Goal: Transaction & Acquisition: Purchase product/service

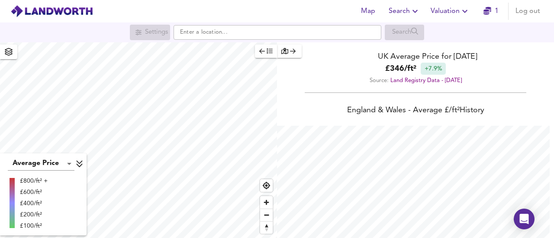
scroll to position [238, 554]
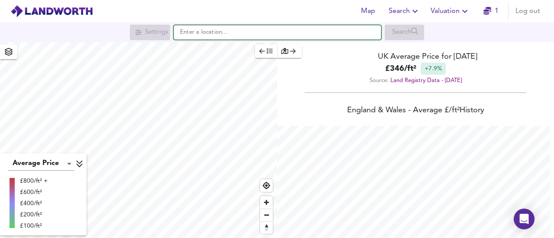
click at [231, 39] on input "text" at bounding box center [277, 32] width 208 height 15
click at [234, 34] on input "text" at bounding box center [277, 32] width 208 height 15
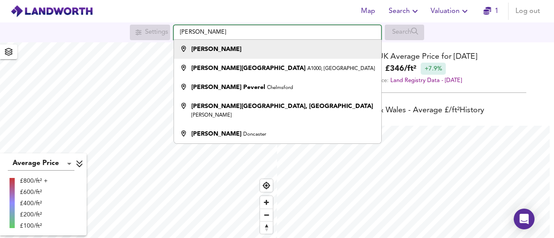
type input "[PERSON_NAME]"
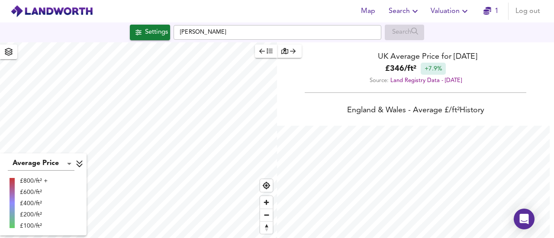
checkbox input "false"
checkbox input "true"
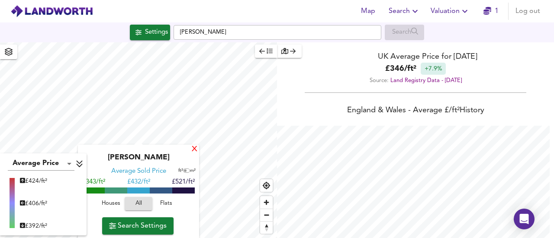
click at [193, 149] on div "X" at bounding box center [194, 150] width 7 height 8
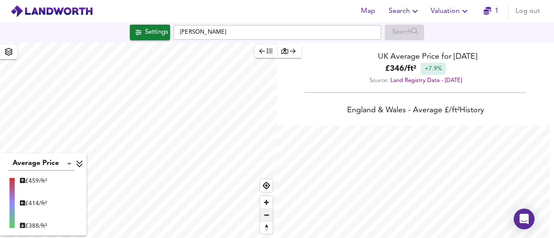
click at [266, 215] on span "Zoom out" at bounding box center [266, 215] width 13 height 12
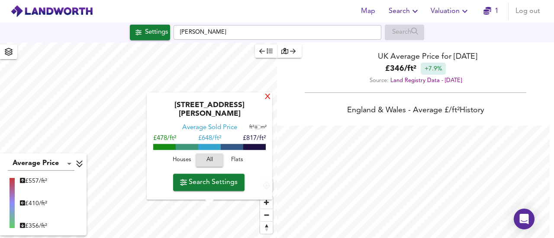
click at [264, 102] on div "X" at bounding box center [267, 97] width 7 height 8
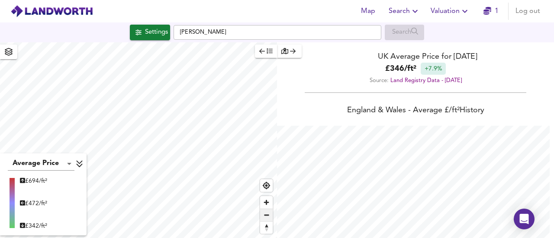
click at [265, 217] on span "Zoom out" at bounding box center [266, 215] width 13 height 12
type input "9967"
click at [163, 35] on div "Settings" at bounding box center [156, 32] width 23 height 11
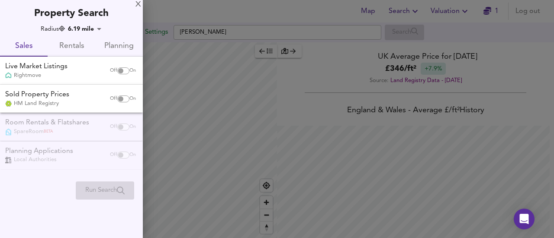
click at [124, 66] on div "Off On" at bounding box center [123, 70] width 36 height 17
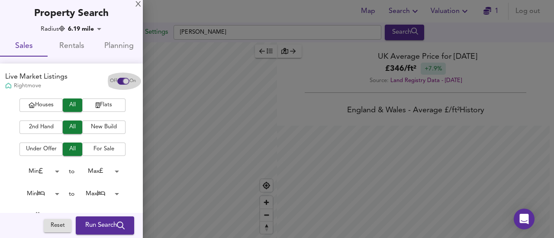
click at [117, 79] on input "checkbox" at bounding box center [126, 81] width 21 height 7
checkbox input "false"
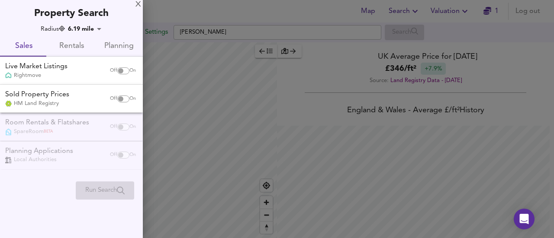
click at [118, 98] on input "checkbox" at bounding box center [120, 99] width 21 height 7
checkbox input "true"
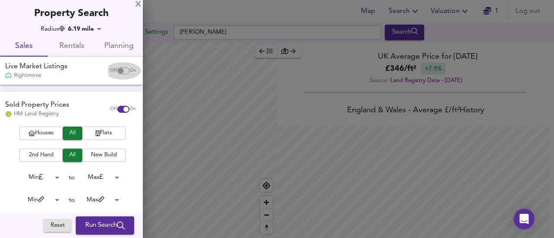
click at [113, 71] on input "checkbox" at bounding box center [120, 70] width 21 height 7
checkbox input "true"
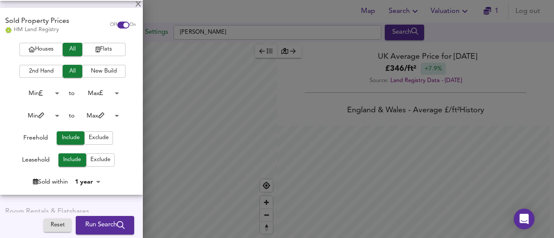
scroll to position [228, 0]
click at [55, 48] on span "Houses" at bounding box center [41, 50] width 35 height 10
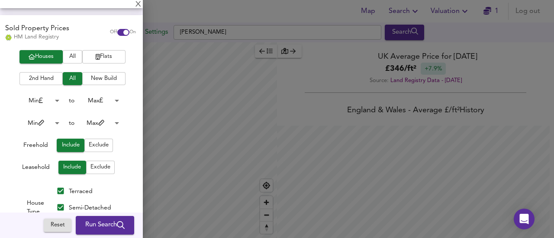
scroll to position [218, 0]
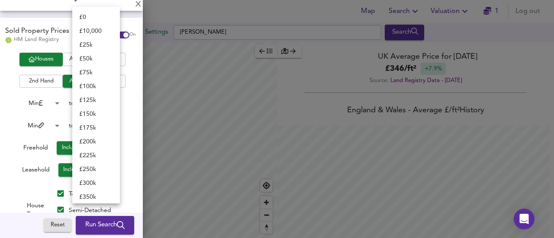
click at [115, 103] on body "Map Search Valuation 1 Log out Settings [PERSON_NAME] Search Average Price land…" at bounding box center [277, 119] width 554 height 238
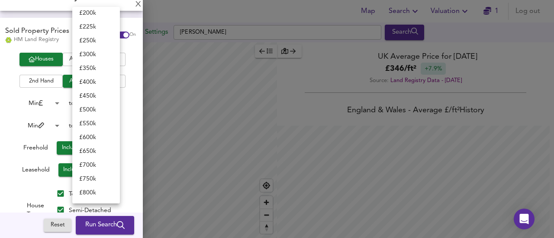
scroll to position [116, 0]
click at [94, 113] on li "£ 450k" at bounding box center [96, 109] width 48 height 14
type input "450000"
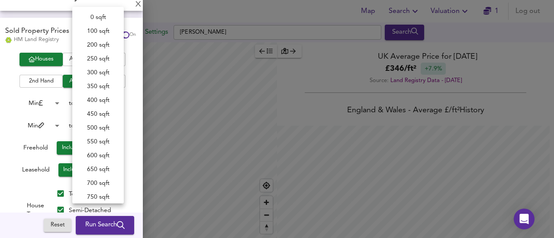
scroll to position [336, 0]
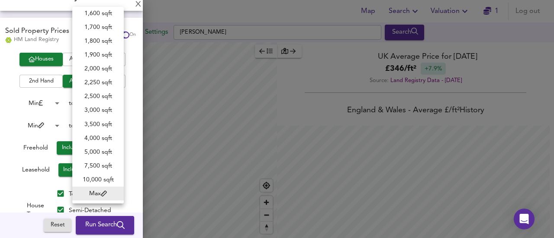
click at [95, 127] on body "Map Search Valuation 1 Log out Settings [PERSON_NAME] Search Average Price land…" at bounding box center [277, 119] width 554 height 238
click at [7, 118] on div at bounding box center [277, 119] width 554 height 238
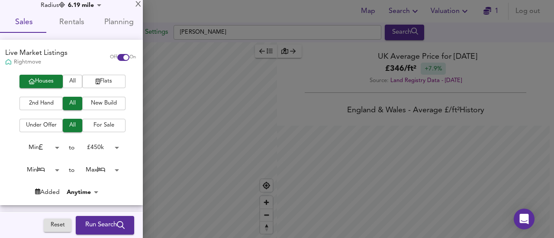
scroll to position [23, 0]
click at [107, 222] on span "Run Search" at bounding box center [104, 225] width 39 height 11
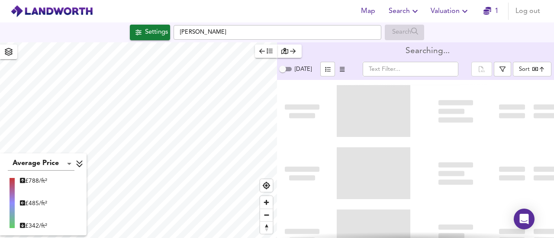
type input "bestdeal"
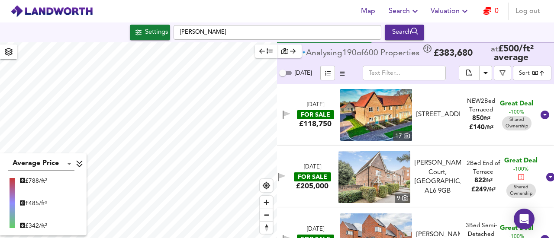
scroll to position [133, 0]
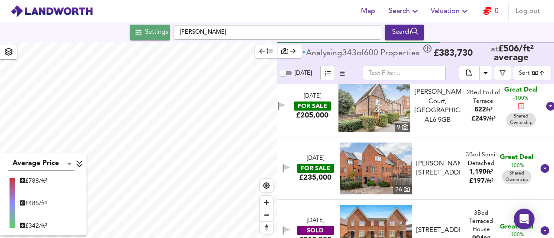
click at [148, 28] on div "Settings" at bounding box center [156, 32] width 23 height 11
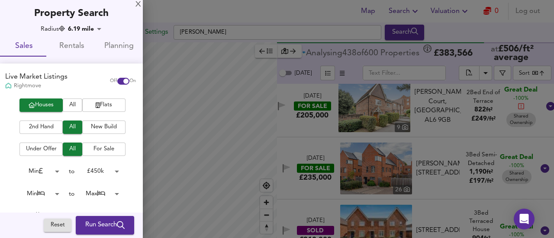
scroll to position [149, 0]
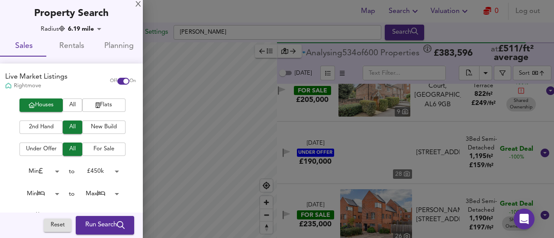
click at [292, 14] on div at bounding box center [277, 119] width 554 height 238
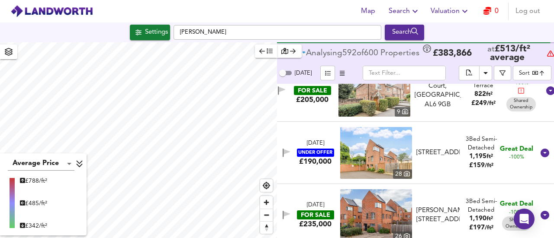
click at [536, 60] on b "at £ 513 / ft² average" at bounding box center [507, 54] width 71 height 18
click at [503, 72] on icon "button" at bounding box center [502, 73] width 6 height 6
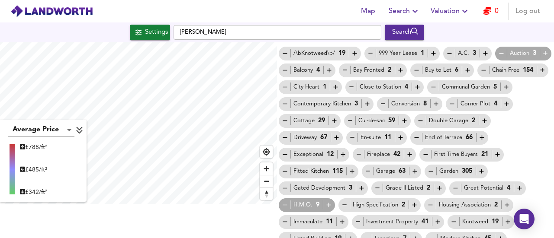
scroll to position [0, 0]
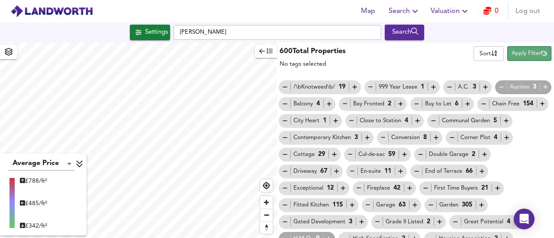
click at [511, 55] on span "Apply Filter" at bounding box center [528, 54] width 35 height 10
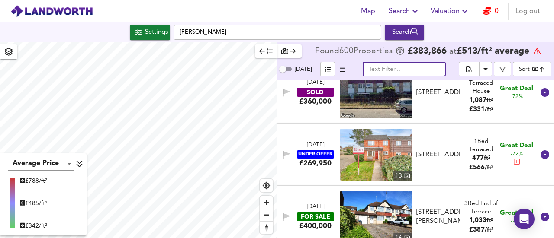
scroll to position [1016, 0]
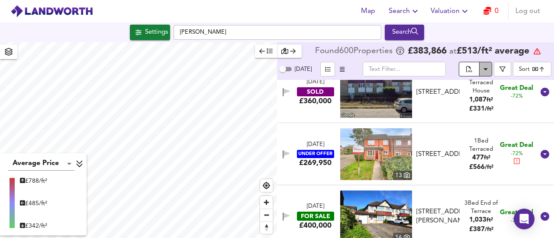
click at [486, 70] on icon "Download Results" at bounding box center [485, 69] width 4 height 2
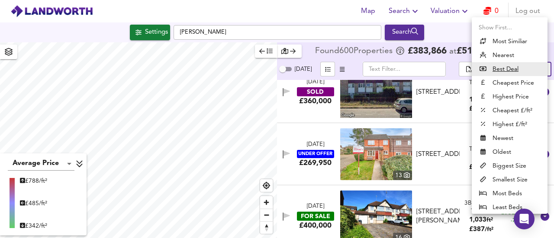
click at [539, 70] on body "Map Search Valuation 0 Log out Settings [PERSON_NAME] Search Average Price land…" at bounding box center [277, 119] width 554 height 238
click at [449, 27] on div at bounding box center [277, 119] width 554 height 238
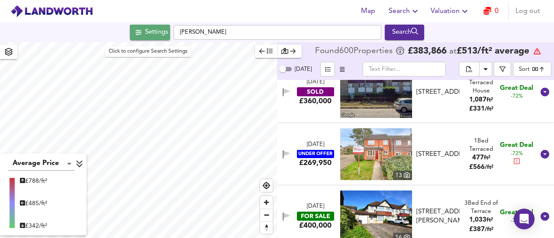
click at [146, 35] on div "Settings" at bounding box center [156, 32] width 23 height 11
click at [146, 35] on div at bounding box center [277, 119] width 554 height 238
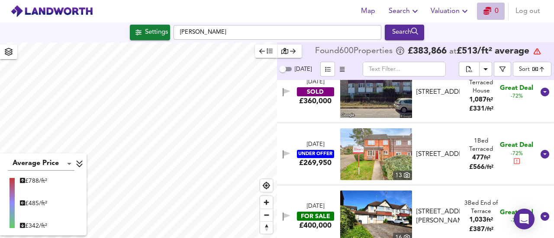
click at [486, 11] on icon "button" at bounding box center [487, 11] width 8 height 8
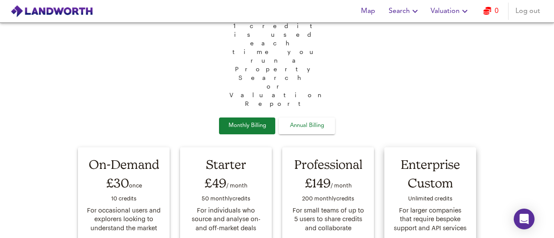
scroll to position [28, 0]
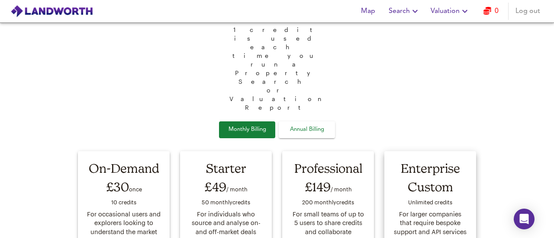
click at [471, 151] on div "Enterprise Custom Unlimited credit s For larger companies that require bespoke …" at bounding box center [430, 213] width 92 height 125
click at [405, 15] on span "Search" at bounding box center [404, 11] width 32 height 12
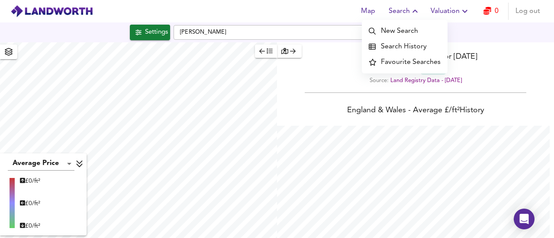
scroll to position [238, 554]
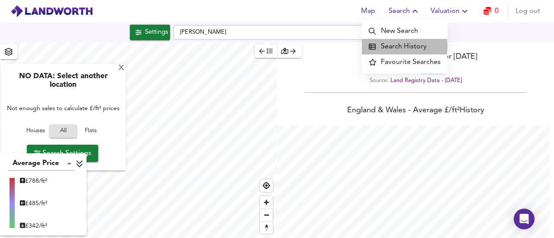
click at [394, 46] on li "Search History" at bounding box center [405, 47] width 86 height 16
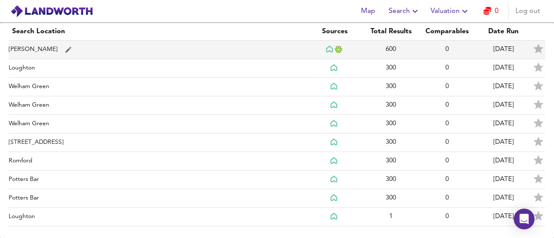
click at [17, 47] on td "[PERSON_NAME]" at bounding box center [158, 50] width 298 height 19
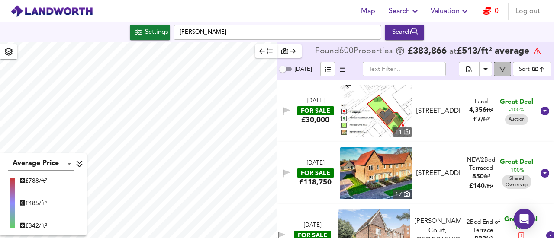
click at [506, 71] on span "button" at bounding box center [502, 69] width 9 height 6
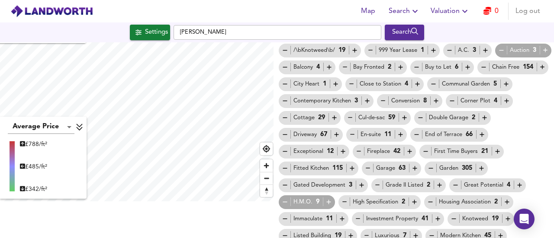
scroll to position [36, 0]
click at [338, 135] on icon "button" at bounding box center [336, 135] width 4 height 4
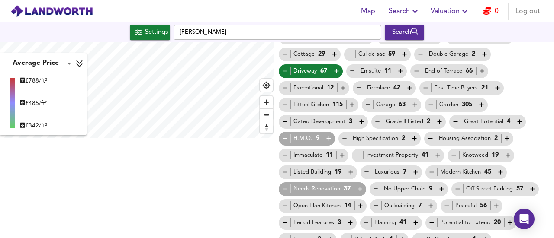
scroll to position [112, 0]
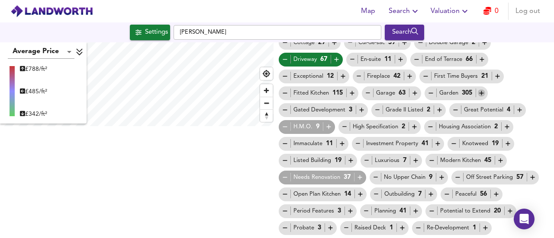
click at [478, 97] on icon "button" at bounding box center [481, 93] width 7 height 7
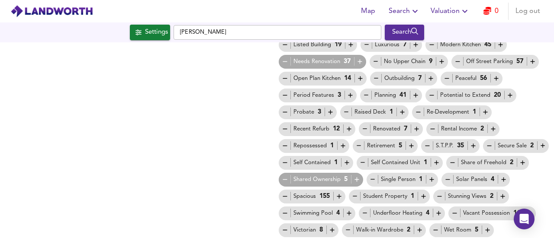
scroll to position [245, 0]
click at [289, 176] on icon "button" at bounding box center [284, 179] width 7 height 7
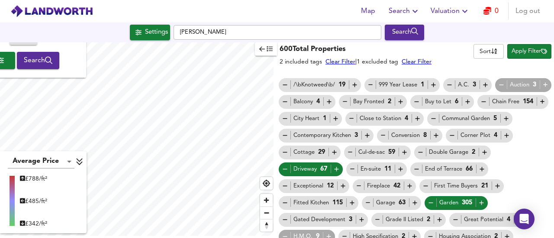
scroll to position [0, 0]
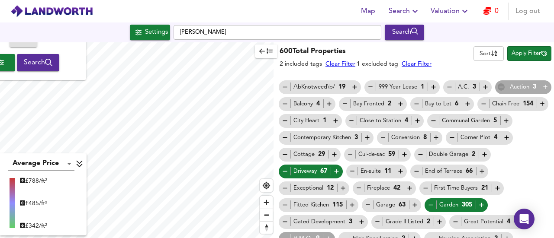
click at [497, 91] on icon "button" at bounding box center [500, 86] width 7 height 7
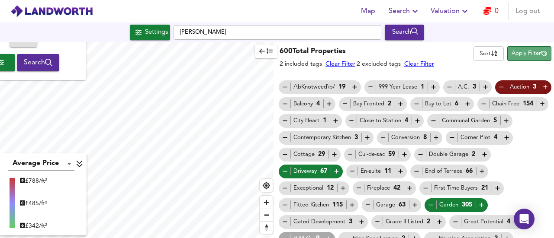
click at [524, 52] on span "Apply Filter" at bounding box center [528, 54] width 35 height 10
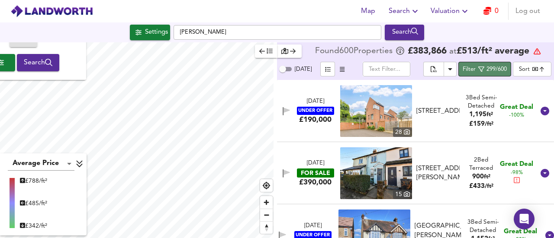
click at [485, 69] on span "Filter 299/600" at bounding box center [484, 69] width 44 height 11
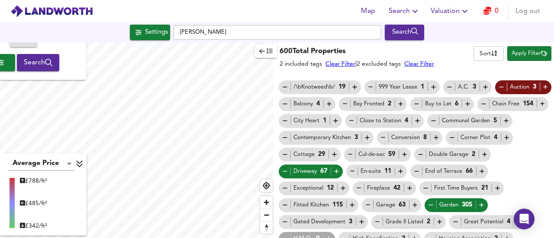
click at [434, 55] on h3 "600 Total Properties" at bounding box center [356, 52] width 154 height 10
click at [511, 52] on span "Apply Filter" at bounding box center [528, 54] width 35 height 10
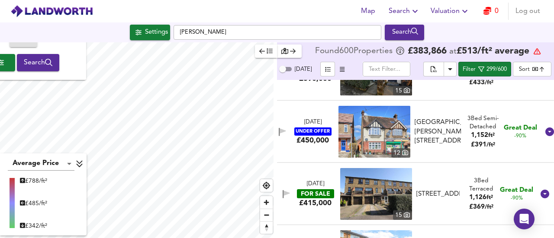
scroll to position [103, 0]
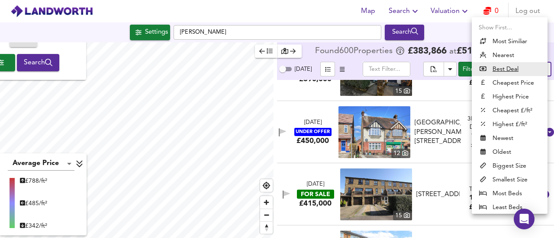
click at [523, 70] on body "Map Search Valuation 0 Log out Settings [PERSON_NAME] Search X NO DATA: Select …" at bounding box center [277, 119] width 554 height 238
click at [356, 66] on div at bounding box center [277, 119] width 554 height 238
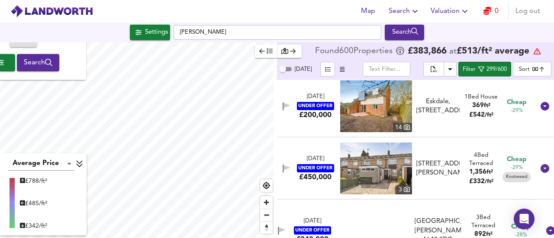
scroll to position [4120, 0]
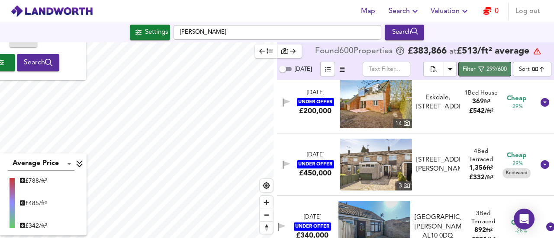
click at [494, 68] on div "299/600" at bounding box center [496, 70] width 20 height 10
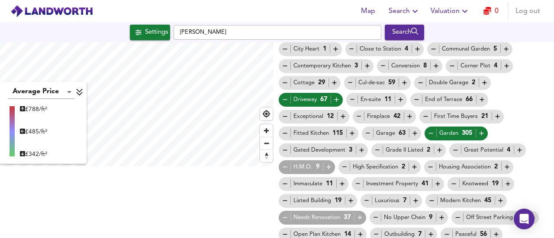
scroll to position [0, 0]
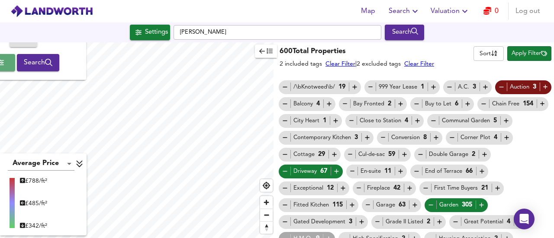
click at [3, 62] on span "button" at bounding box center [1, 63] width 14 height 12
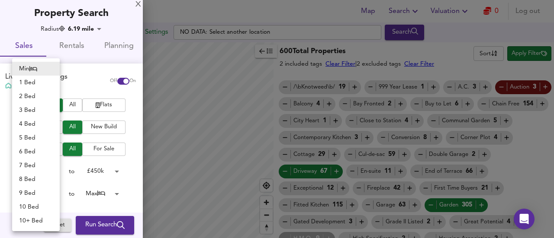
click at [48, 193] on body "Map Search Valuation 0 Log out Settings NO DATA: Select another location Search…" at bounding box center [277, 119] width 554 height 238
checkbox input "false"
click at [29, 111] on li "3 Bed" at bounding box center [36, 110] width 48 height 14
type input "3"
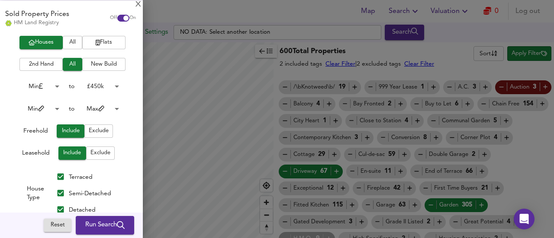
scroll to position [340, 0]
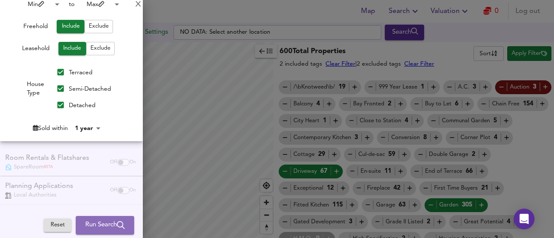
click at [84, 232] on button "Run Search" at bounding box center [105, 226] width 58 height 18
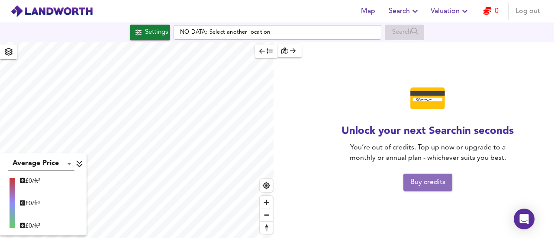
click at [428, 176] on span "Buy credits" at bounding box center [427, 182] width 35 height 12
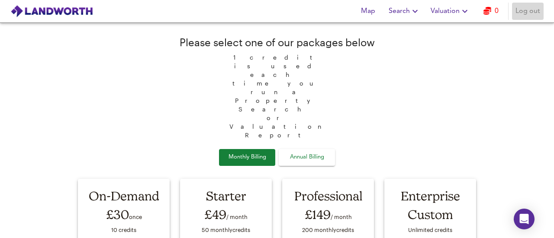
click at [525, 11] on span "Log out" at bounding box center [527, 11] width 25 height 12
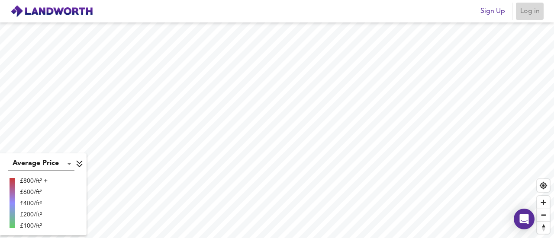
click at [528, 12] on span "Log in" at bounding box center [529, 11] width 21 height 12
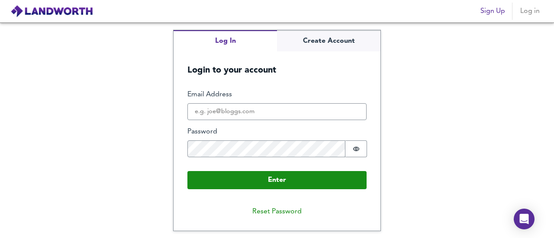
click at [493, 14] on span "Sign Up" at bounding box center [492, 11] width 25 height 12
click at [493, 12] on span "Sign Up" at bounding box center [492, 11] width 25 height 12
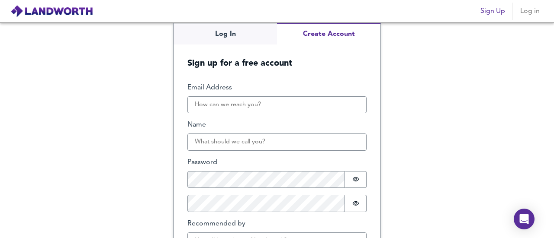
click at [324, 44] on button "Create Account" at bounding box center [328, 33] width 103 height 21
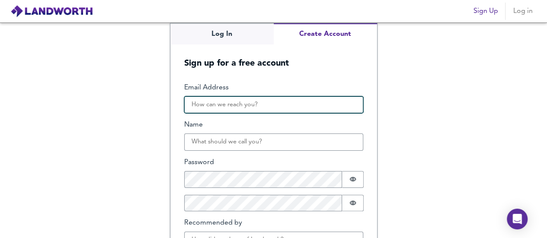
click at [219, 109] on input "Email Address" at bounding box center [273, 104] width 179 height 17
type input "[EMAIL_ADDRESS][PERSON_NAME][DOMAIN_NAME]"
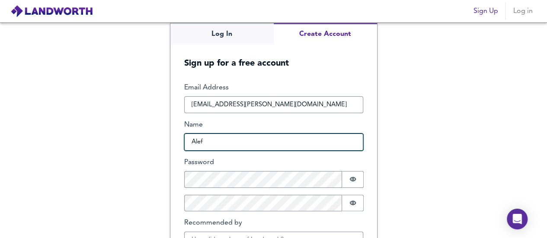
type input "[PERSON_NAME]"
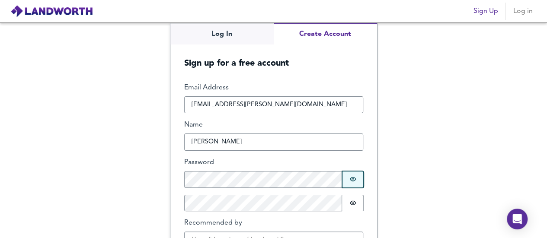
click at [350, 179] on icon "Show password" at bounding box center [353, 179] width 7 height 7
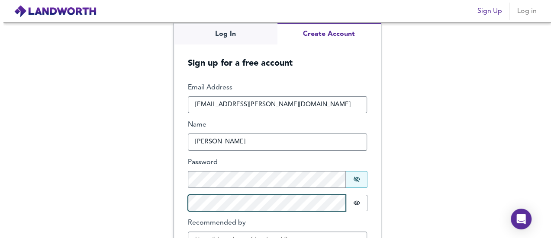
scroll to position [55, 0]
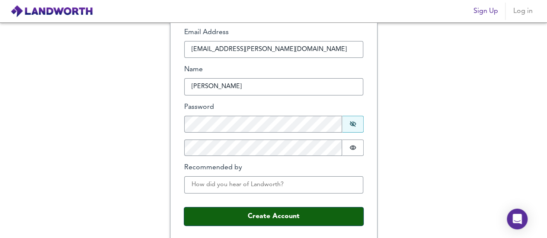
click at [268, 213] on button "Create Account" at bounding box center [273, 217] width 179 height 18
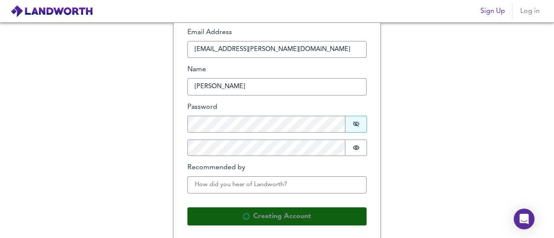
scroll to position [0, 0]
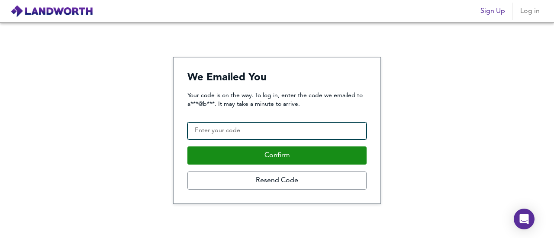
click at [247, 135] on input "Confirmation Code" at bounding box center [276, 130] width 179 height 17
paste input "500088"
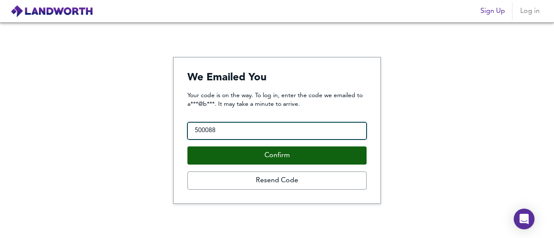
type input "500088"
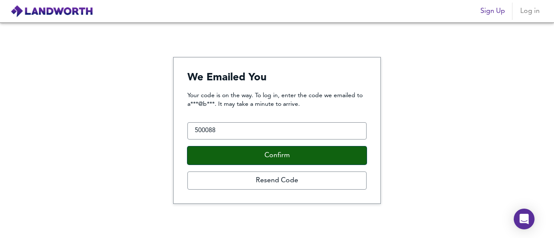
click at [258, 153] on button "Confirm" at bounding box center [276, 156] width 179 height 18
